Goal: Contribute content: Add original content to the website for others to see

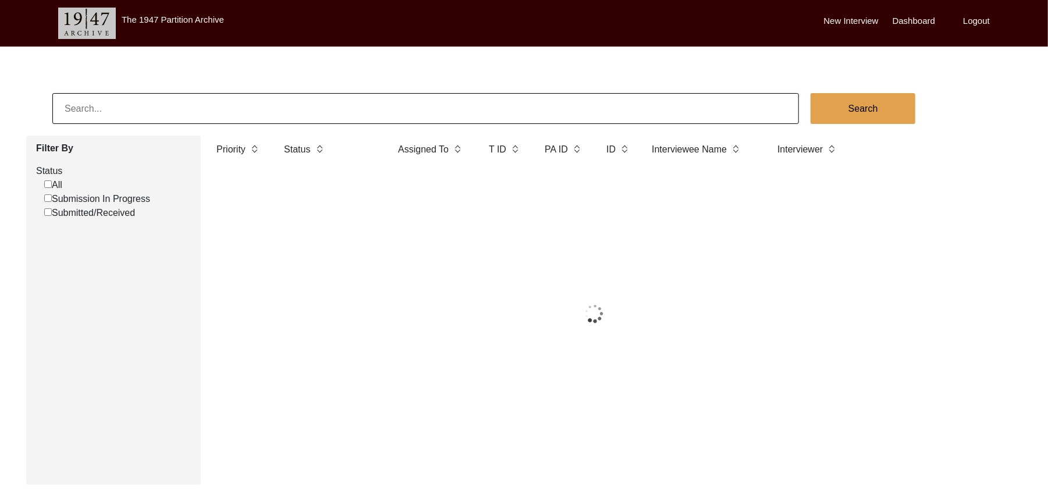
click at [47, 212] on input "Submitted/Received" at bounding box center [48, 212] width 8 height 8
checkbox input "false"
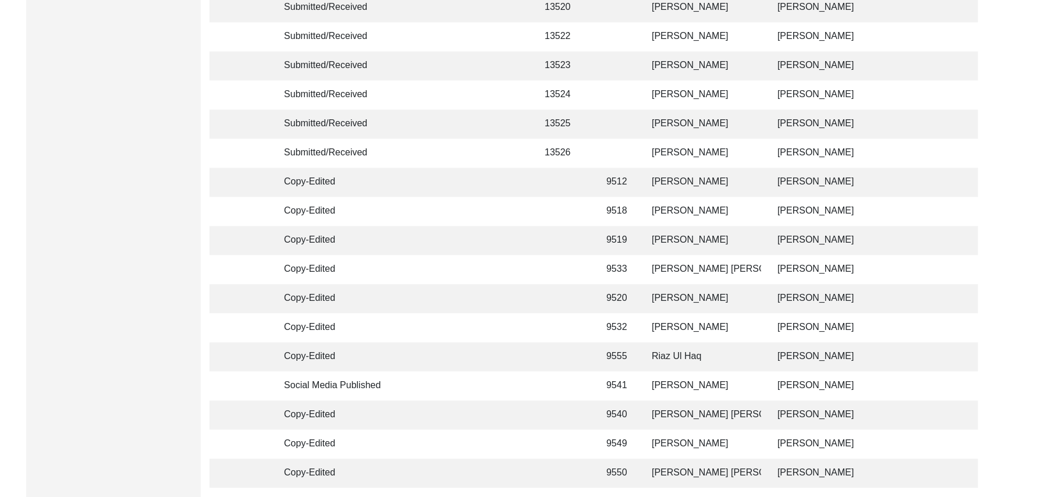
scroll to position [2749, 0]
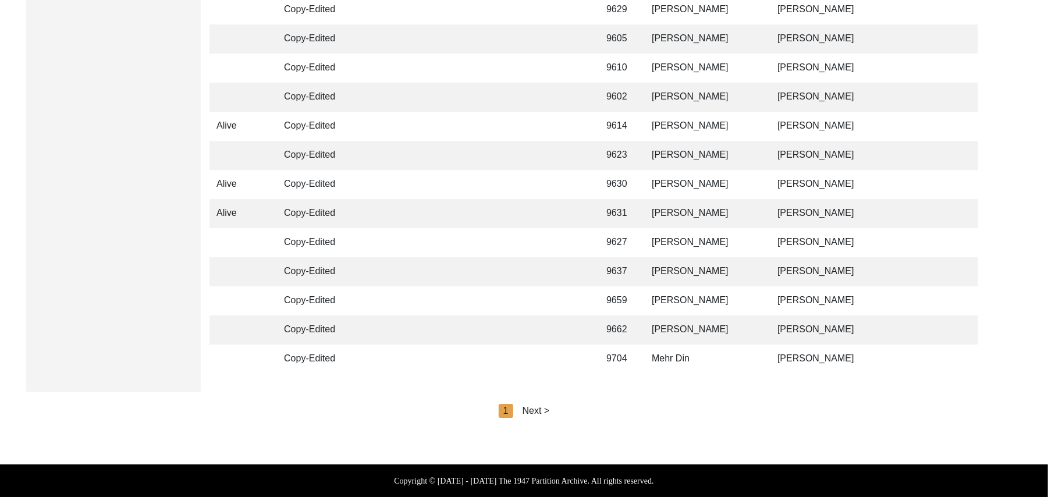
click at [533, 411] on div "Next >" at bounding box center [536, 411] width 27 height 14
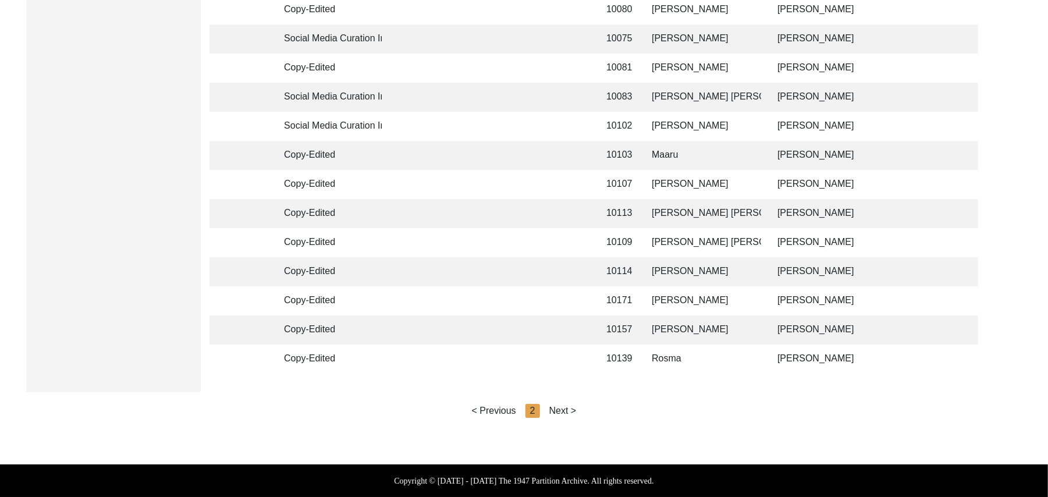
click at [562, 410] on div "Next >" at bounding box center [562, 411] width 27 height 14
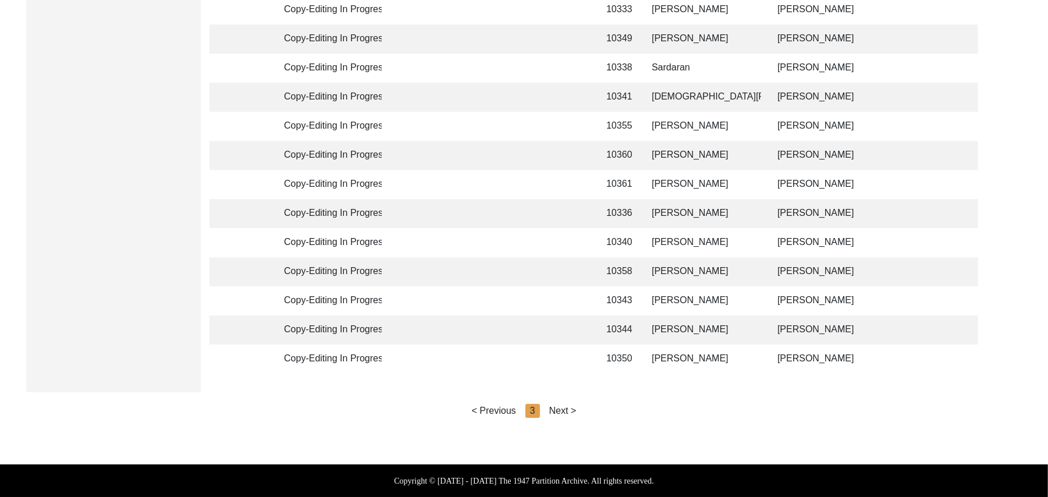
click at [562, 410] on div "Next >" at bounding box center [562, 411] width 27 height 14
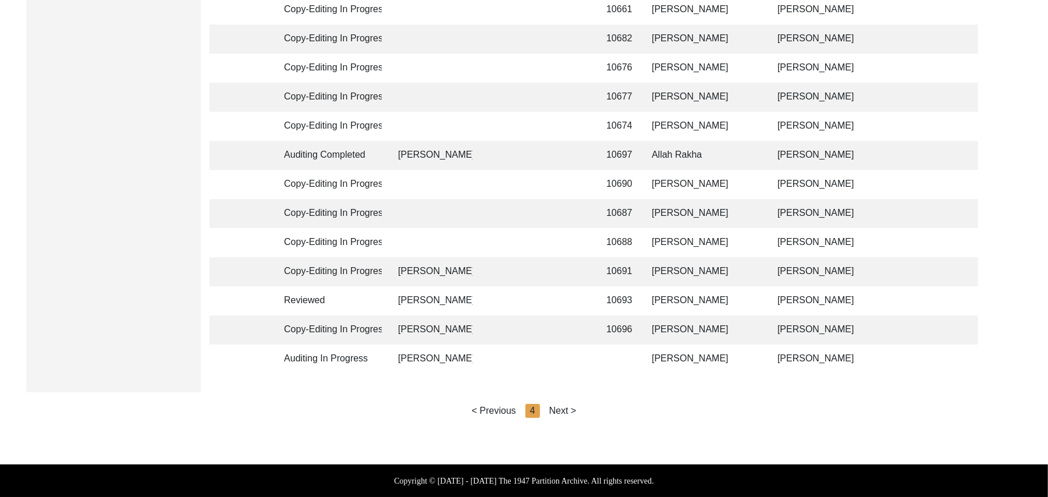
click at [562, 407] on div "Next >" at bounding box center [562, 411] width 27 height 14
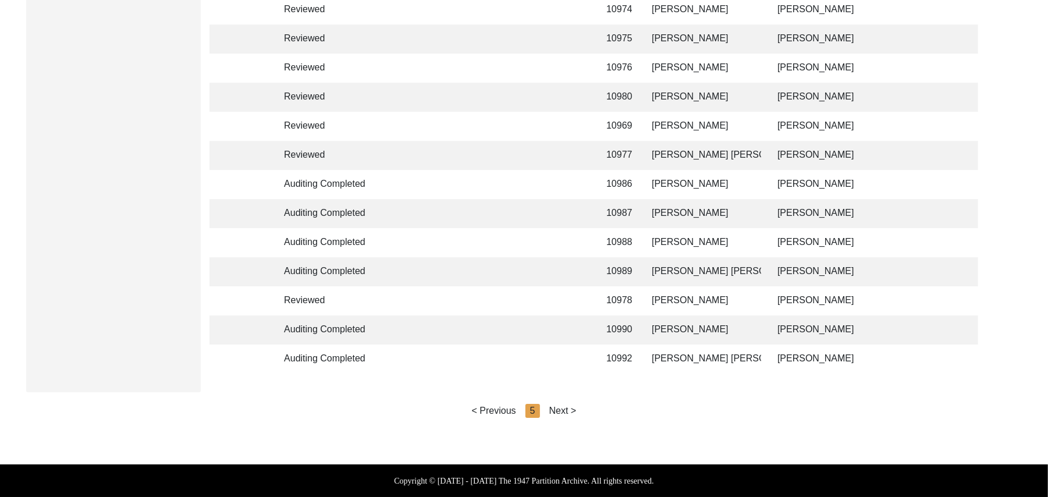
click at [562, 407] on div "Next >" at bounding box center [562, 411] width 27 height 14
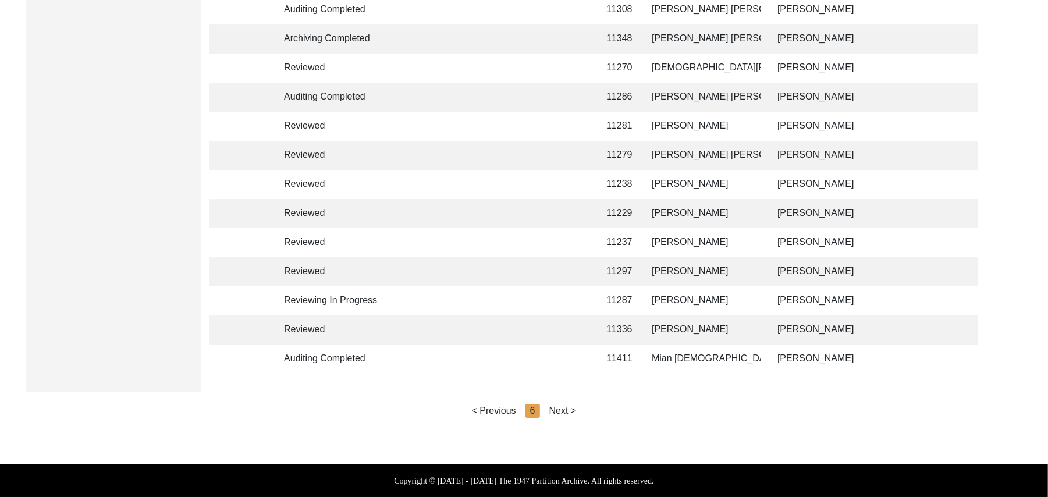
click at [566, 407] on div "Next >" at bounding box center [562, 411] width 27 height 14
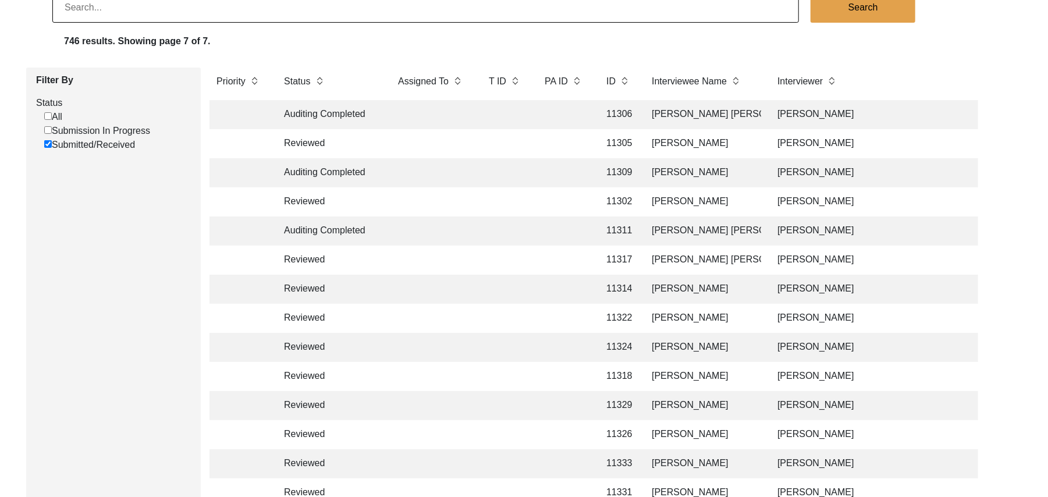
scroll to position [0, 0]
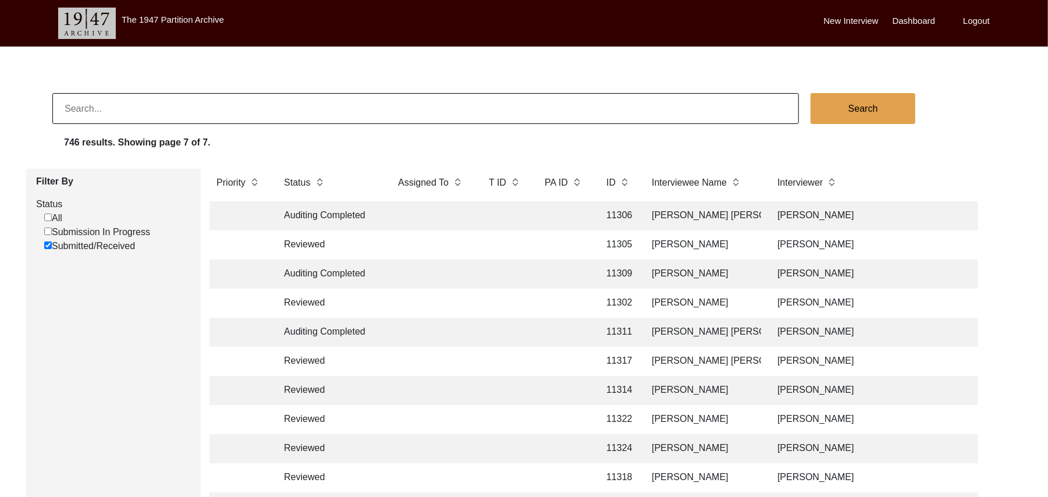
click at [125, 109] on input at bounding box center [425, 108] width 747 height 31
type input "[PERSON_NAME]"
click at [850, 109] on button "Search" at bounding box center [863, 108] width 105 height 31
checkbox input "false"
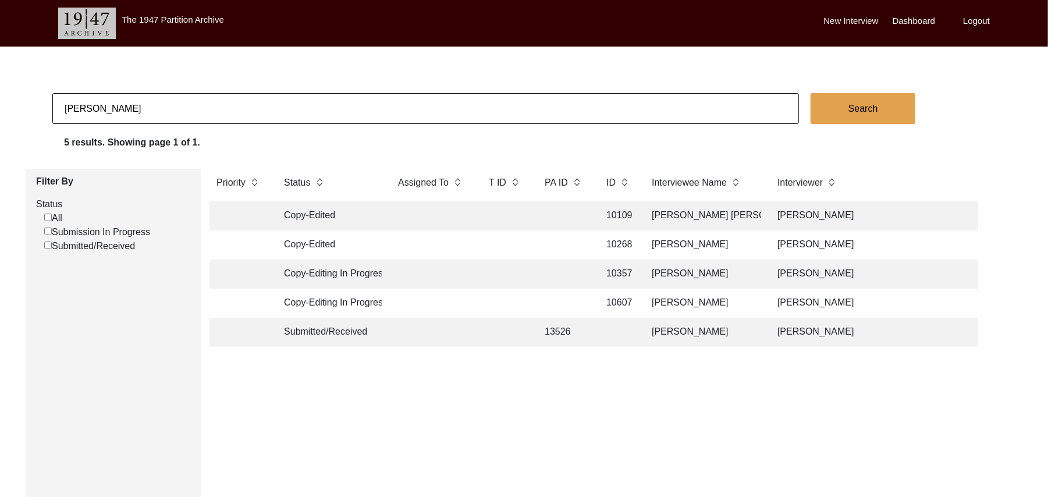
click at [683, 331] on td "[PERSON_NAME]" at bounding box center [703, 332] width 116 height 29
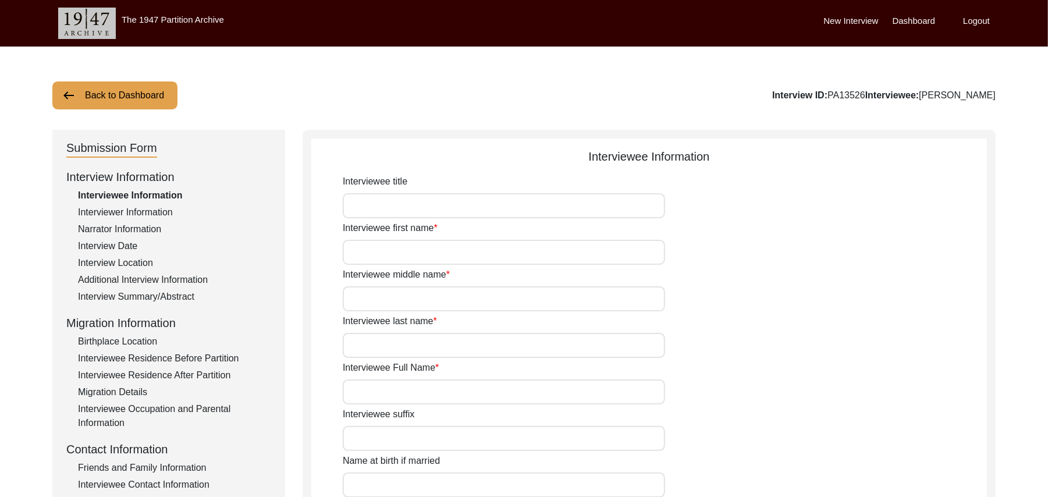
type input "Mr"
type input "[PERSON_NAME]"
type input "Ghani"
type input "N/A"
type input "[PERSON_NAME]"
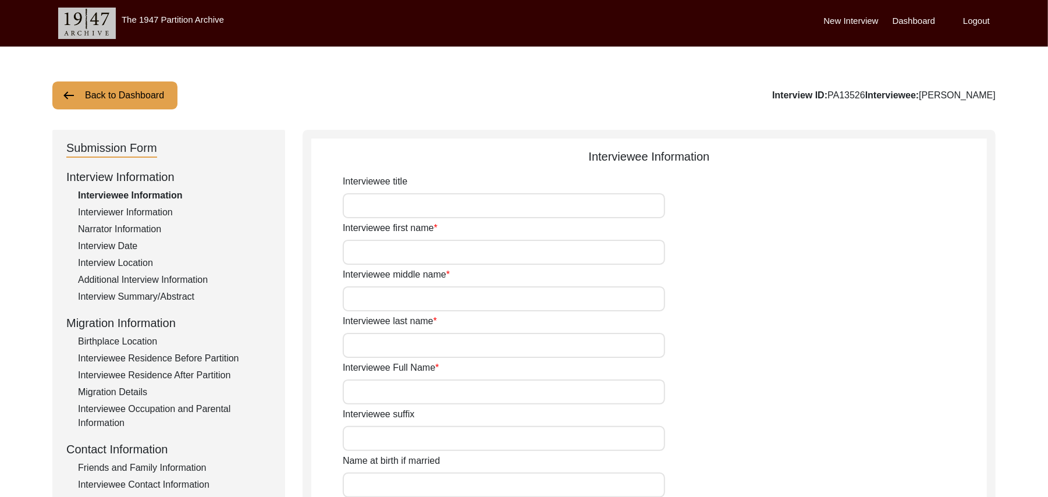
type input "N/A"
type input "[PERSON_NAME]"
type input "1935"
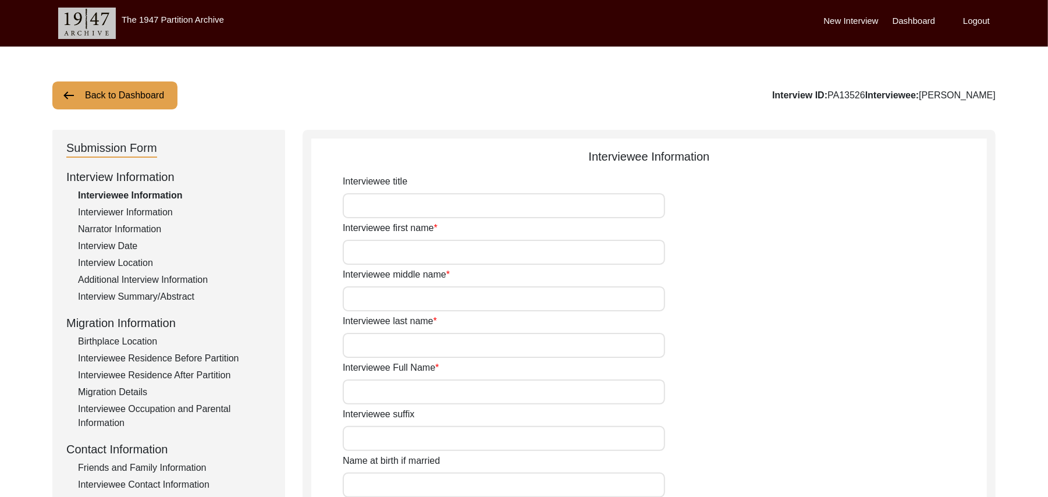
type input "90 Years"
type input "[DEMOGRAPHIC_DATA]"
type input "N/A"
type textarea "N/A"
type input "Punjabi"
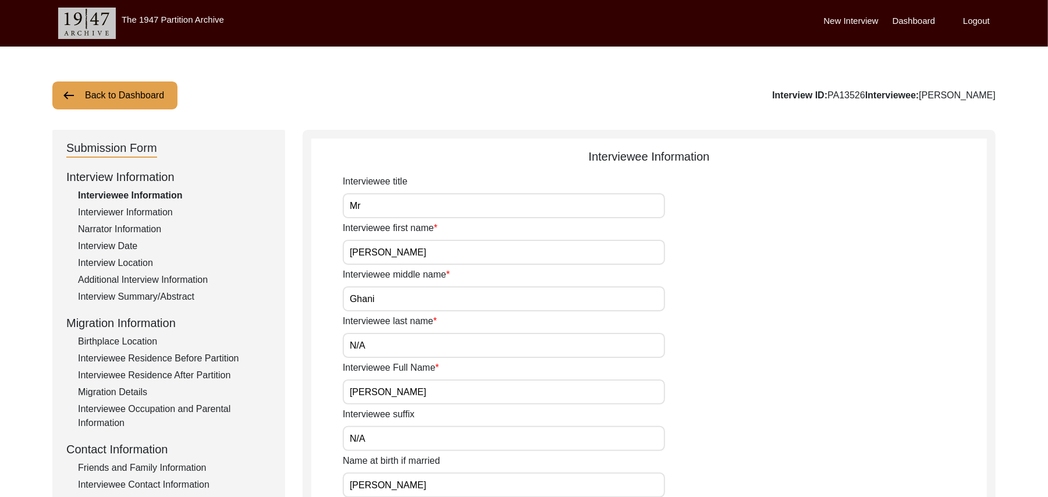
type input "Malwai"
type input "[DEMOGRAPHIC_DATA]"
type input "Kumhaar (Rehmani Now)"
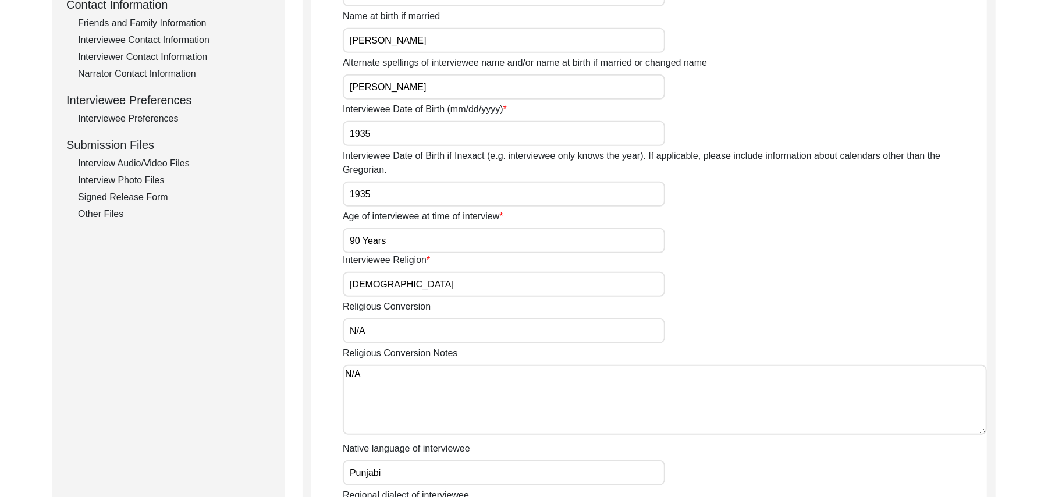
scroll to position [485, 0]
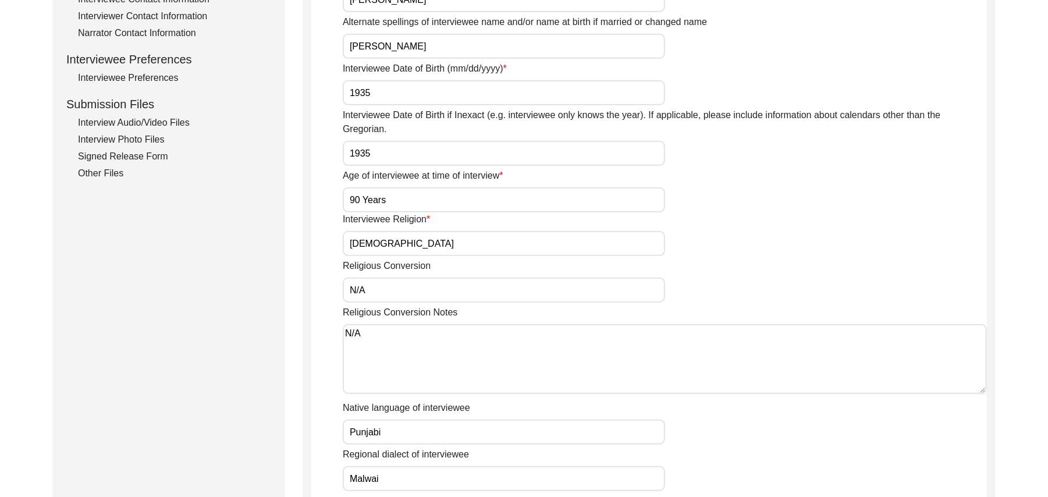
click at [143, 135] on div "Interview Photo Files" at bounding box center [174, 140] width 193 height 14
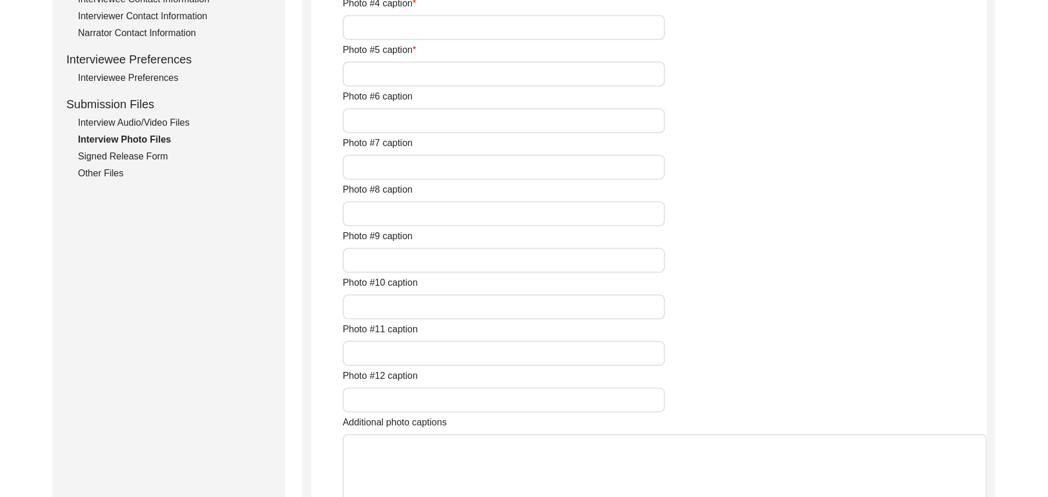
type input "[PERSON_NAME]"
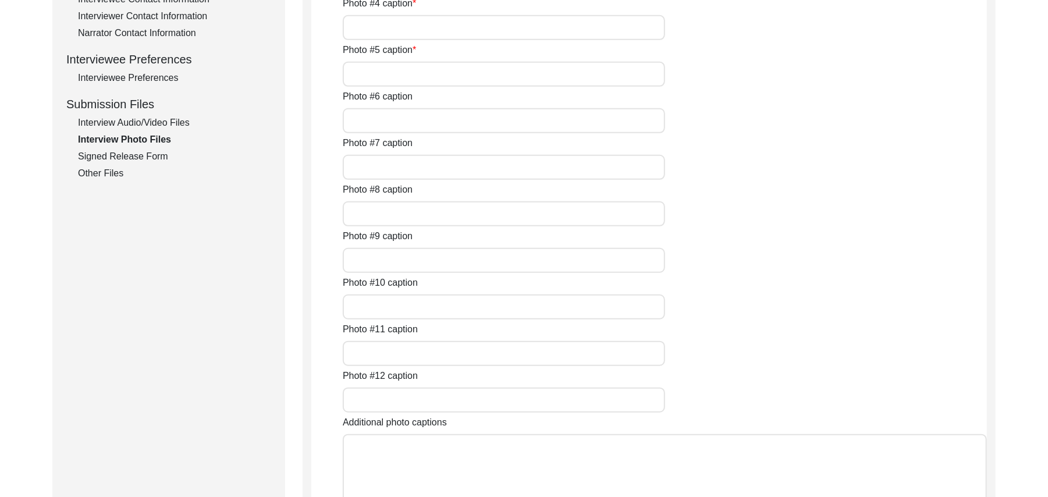
type input "[PERSON_NAME]"
type input "N/A"
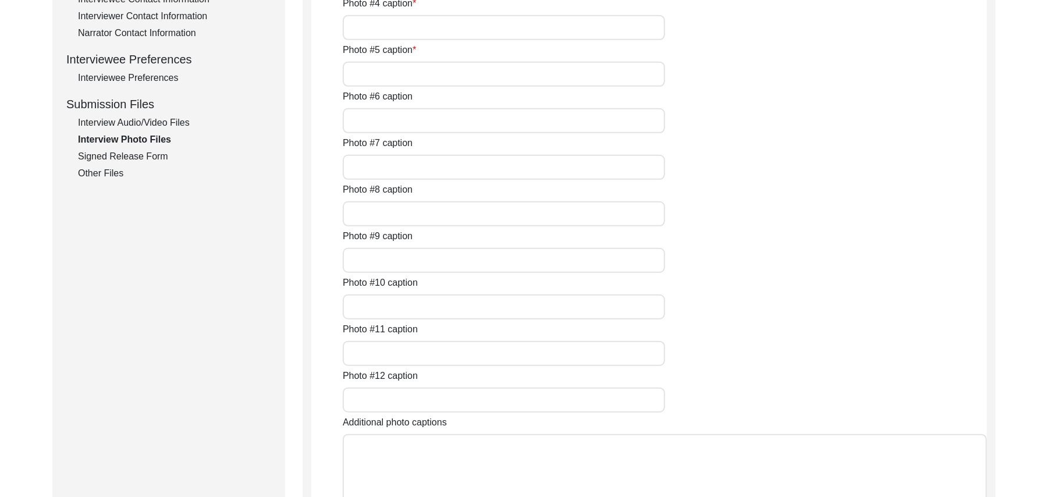
type input "N/A"
type textarea "N/A"
type input "N/A"
type input "JPG"
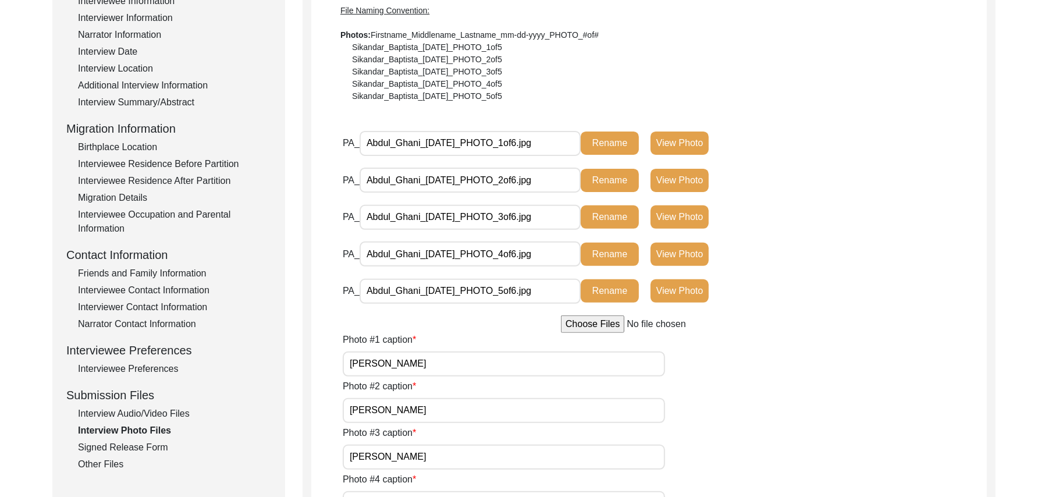
scroll to position [191, 0]
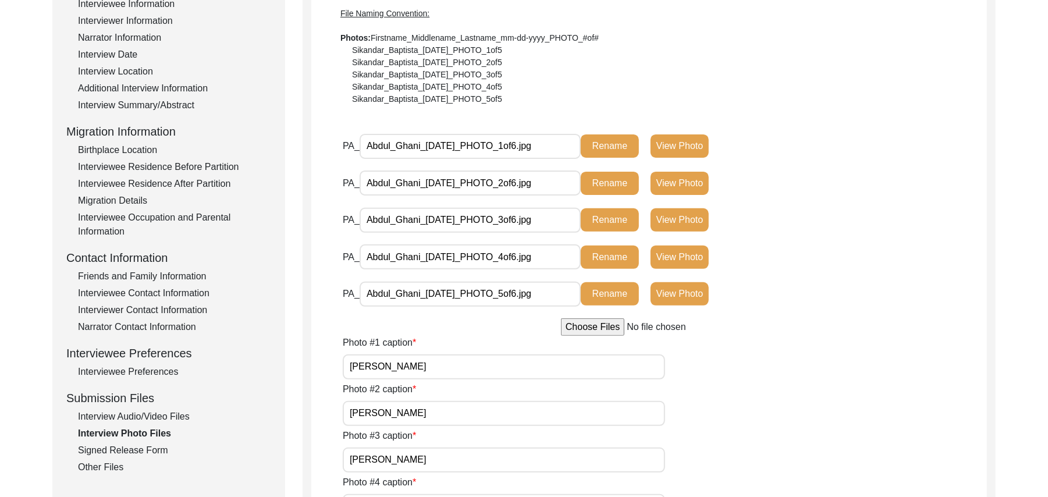
click at [598, 329] on input "file" at bounding box center [649, 326] width 176 height 17
type input "C:\fakepath\Abdul_Ghani_[DATE]_PHOTO_6of6.png"
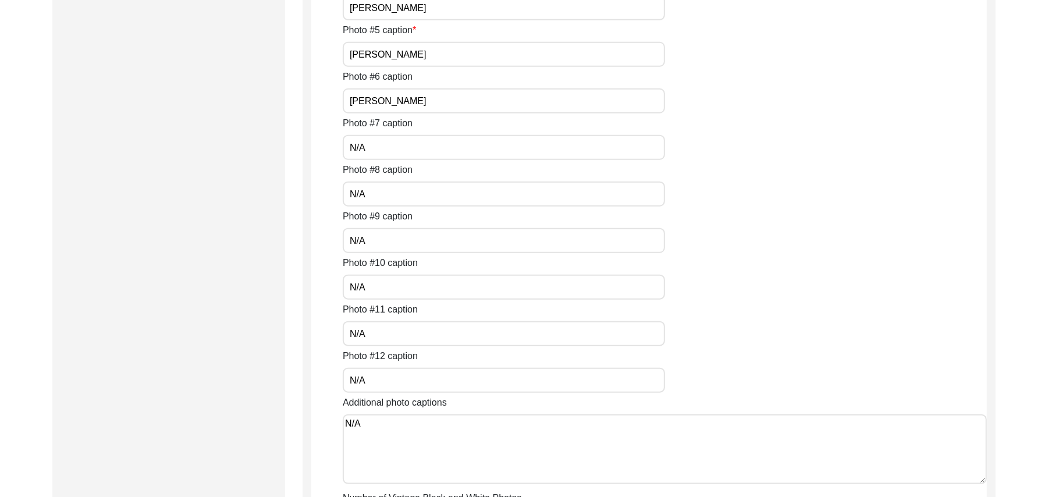
scroll to position [1033, 0]
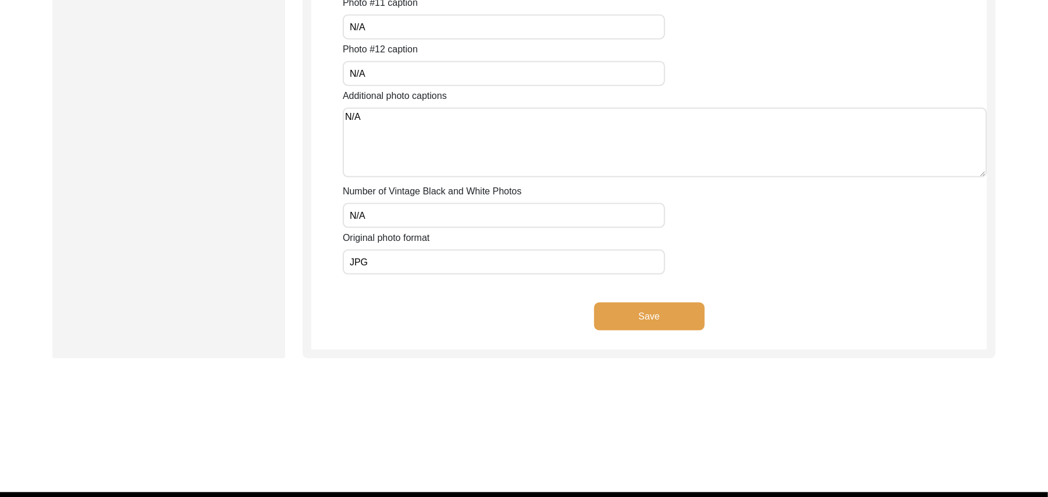
click at [680, 317] on button "Save" at bounding box center [649, 317] width 111 height 28
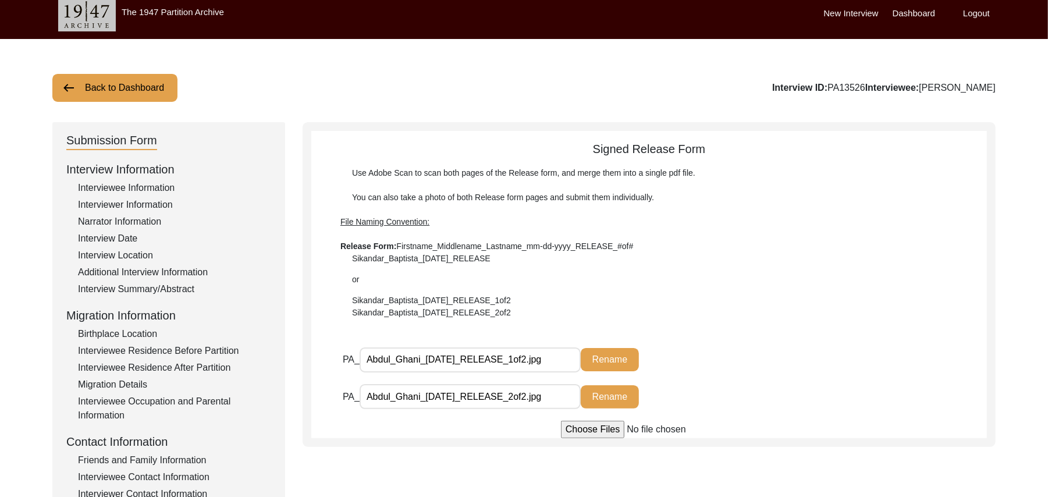
scroll to position [0, 0]
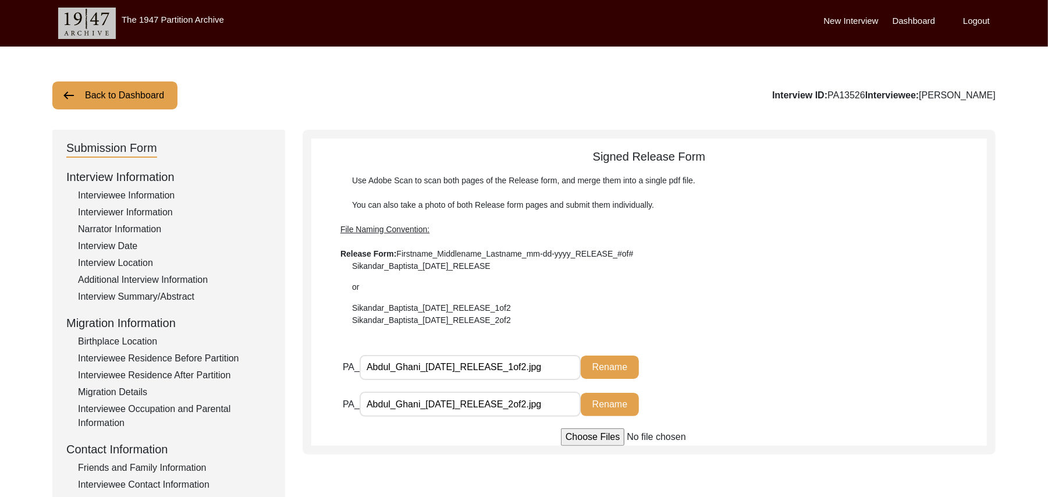
click at [154, 90] on button "Back to Dashboard" at bounding box center [114, 95] width 125 height 28
